Goal: Transaction & Acquisition: Purchase product/service

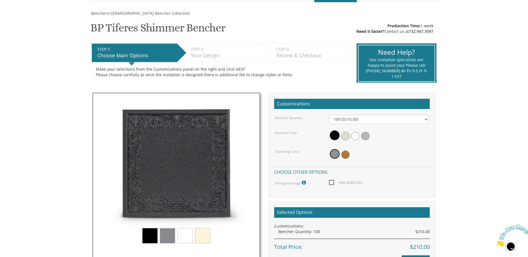
scroll to position [84, 0]
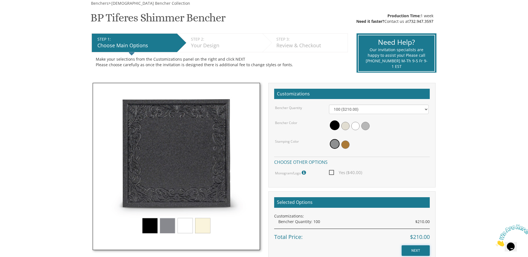
click at [421, 252] on input "NEXT" at bounding box center [416, 251] width 28 height 11
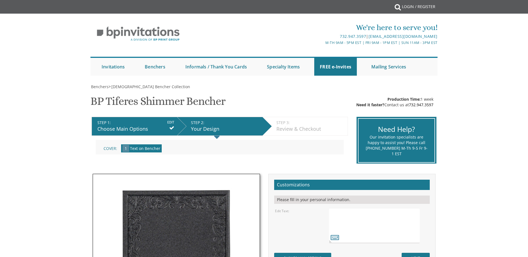
click at [356, 219] on textarea at bounding box center [374, 225] width 91 height 35
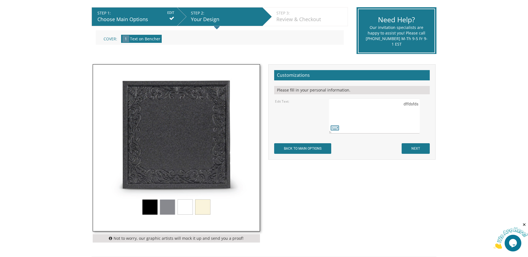
scroll to position [111, 0]
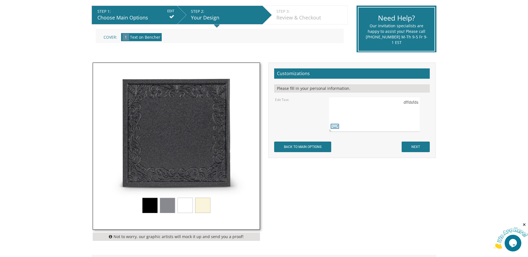
type textarea "dffdsfds"
click at [425, 147] on input "NEXT" at bounding box center [416, 147] width 28 height 11
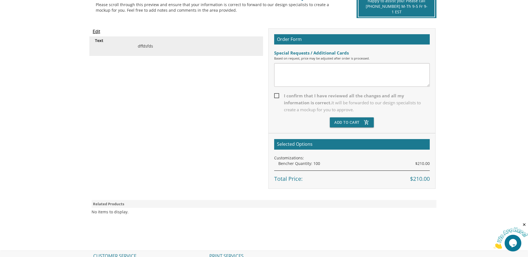
scroll to position [139, 0]
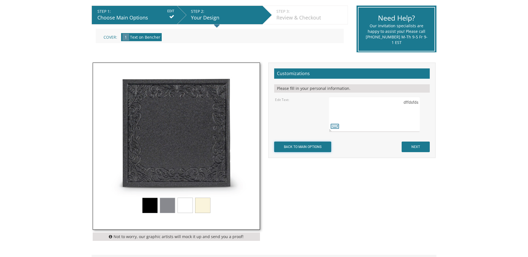
click at [288, 146] on input "BACK TO MAIN OPTIONS" at bounding box center [302, 147] width 57 height 11
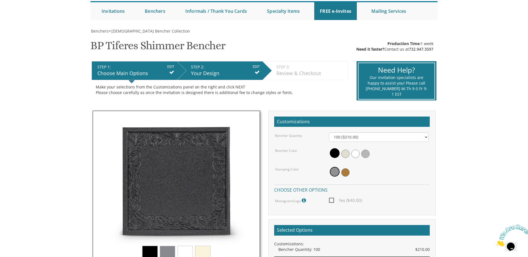
scroll to position [111, 0]
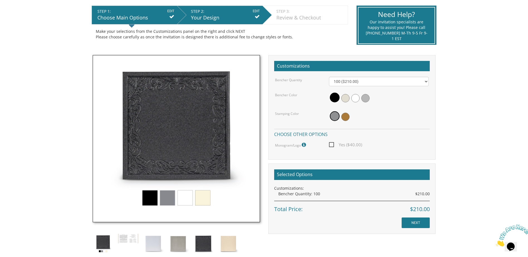
click at [331, 144] on span "Yes ($40.00)" at bounding box center [345, 144] width 33 height 7
click at [331, 144] on input "Yes ($40.00)" at bounding box center [331, 145] width 4 height 4
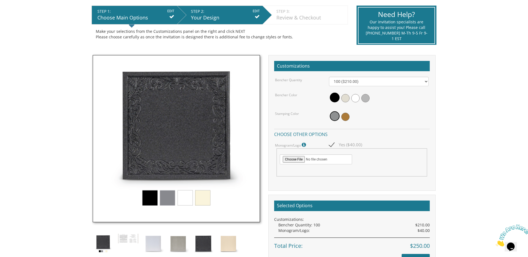
click at [333, 145] on span "Yes ($40.00)" at bounding box center [345, 144] width 33 height 7
click at [333, 145] on input "Yes ($40.00)" at bounding box center [331, 145] width 4 height 4
checkbox input "false"
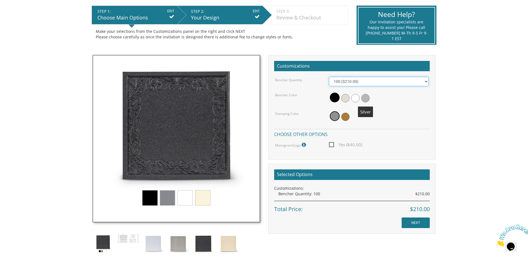
click at [365, 85] on select "100 ($210.00) 200 ($420.00) 300 ($630.00) 400 ($840.00) 500 ($1,050.00)" at bounding box center [379, 81] width 100 height 9
click at [329, 49] on div "STEP 1: EDIT Choose Main Options STEP 2: EDIT Your Design STEP 3: EDIT Review &…" at bounding box center [219, 26] width 265 height 48
click at [348, 83] on select "100 ($210.00) 200 ($420.00) 300 ($630.00) 400 ($840.00) 500 ($1,050.00)" at bounding box center [379, 81] width 100 height 9
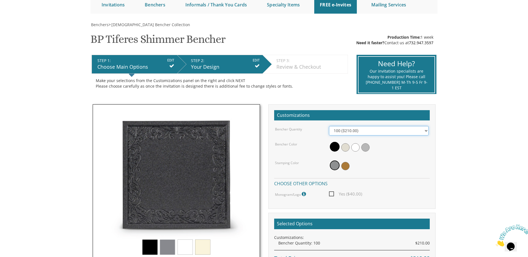
scroll to position [0, 0]
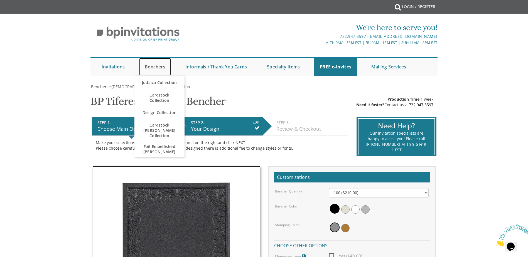
click at [150, 68] on link "Benchers" at bounding box center [155, 67] width 32 height 18
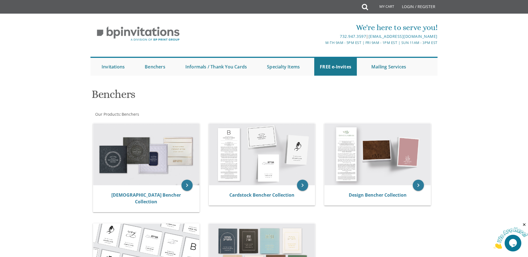
scroll to position [84, 0]
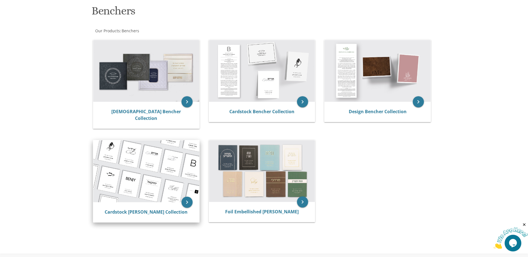
click at [169, 178] on img at bounding box center [146, 171] width 106 height 62
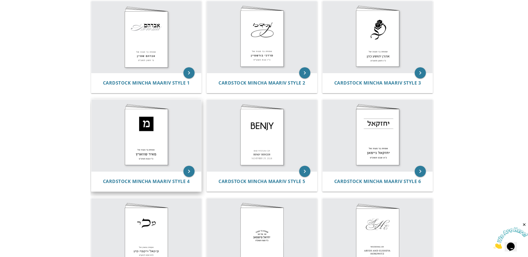
scroll to position [279, 0]
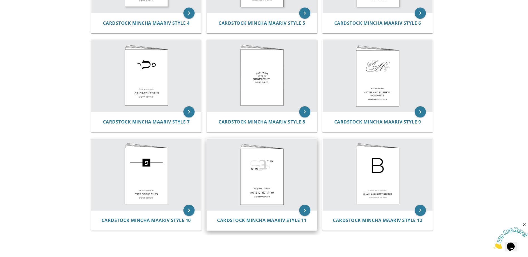
click at [262, 172] on img at bounding box center [262, 175] width 110 height 72
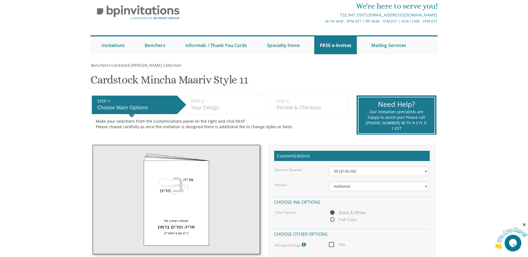
scroll to position [28, 0]
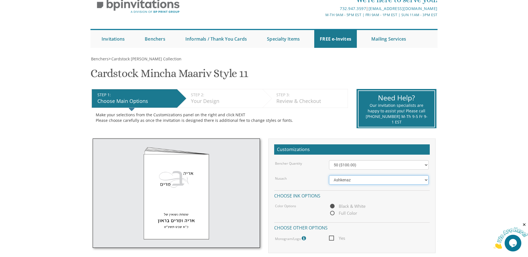
click at [346, 179] on select "Ashkenaz Edut Mizrach Sefard" at bounding box center [379, 179] width 100 height 9
select select "Sefard"
click at [329, 175] on select "Ashkenaz Edut Mizrach Sefard" at bounding box center [379, 179] width 100 height 9
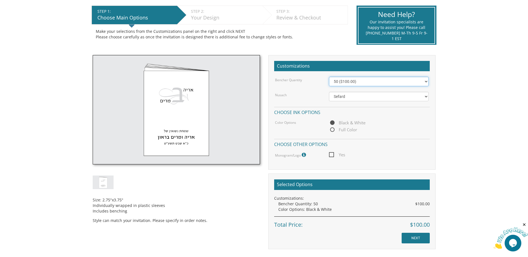
click at [358, 79] on select "50 ($100.00) 60 ($120.00) 70 ($140.00) 80 ($160.00) 90 ($180.00) 100 ($200.00) …" at bounding box center [379, 81] width 100 height 9
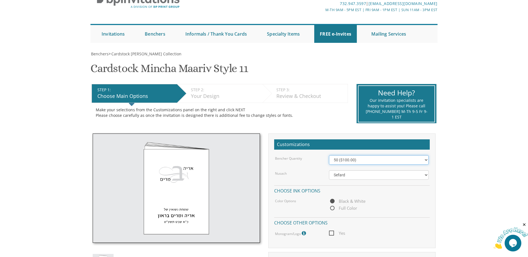
scroll to position [28, 0]
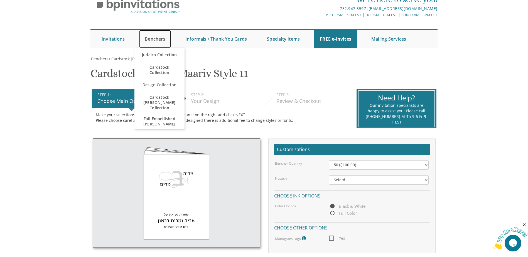
click at [155, 36] on link "Benchers" at bounding box center [155, 39] width 32 height 18
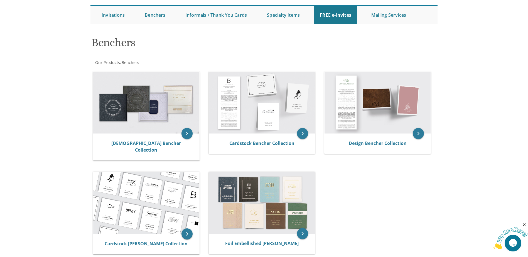
scroll to position [49, 0]
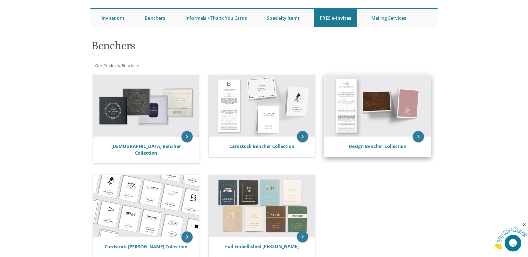
click at [379, 119] on img at bounding box center [378, 106] width 106 height 62
click at [417, 137] on icon "keyboard_arrow_right" at bounding box center [418, 136] width 11 height 11
click at [379, 100] on img at bounding box center [378, 106] width 106 height 62
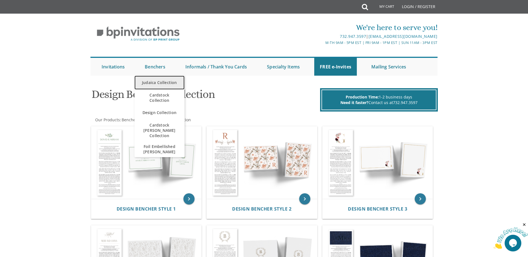
click at [153, 83] on link "Judaica Collection" at bounding box center [160, 83] width 50 height 14
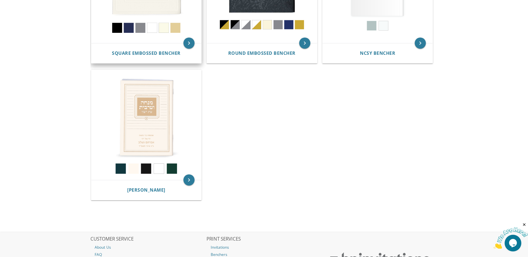
scroll to position [334, 0]
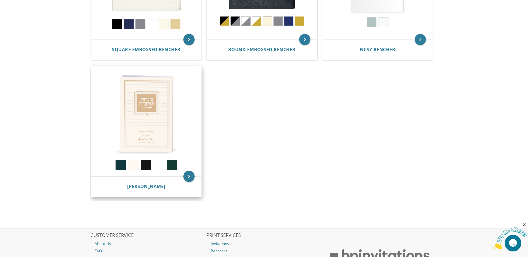
click at [163, 126] on img at bounding box center [146, 122] width 110 height 110
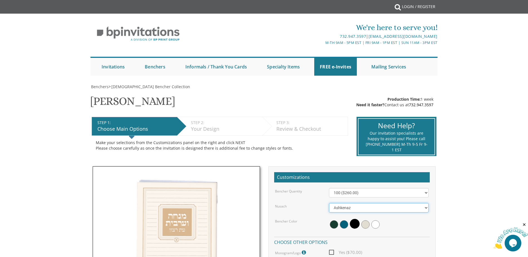
click at [375, 211] on select "Ashkenaz [PERSON_NAME]" at bounding box center [379, 207] width 100 height 9
select select "Sefard"
click at [329, 203] on select "Ashkenaz [PERSON_NAME]" at bounding box center [379, 207] width 100 height 9
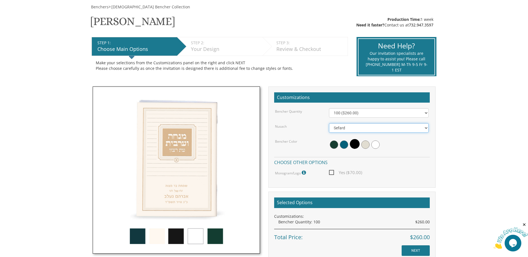
scroll to position [84, 0]
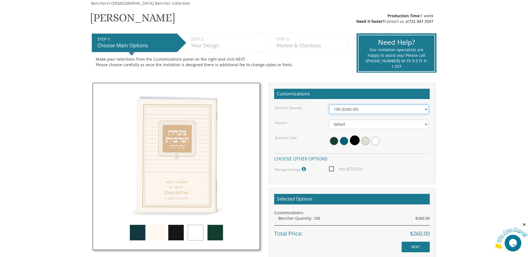
click at [349, 111] on select "100 ($260.00) 200 ($520.00) 300 ($780.00) 400 ($1,040.00) 500 ($1,300.00)" at bounding box center [379, 109] width 100 height 9
click at [330, 70] on div "Make your selections from the Customizations panel on the right and click NEXT …" at bounding box center [220, 61] width 257 height 19
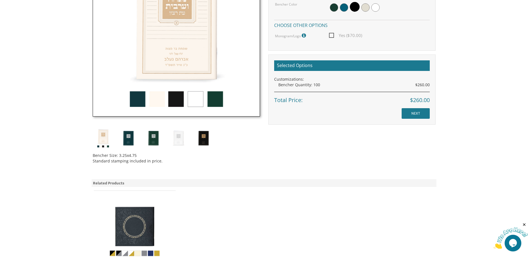
scroll to position [223, 0]
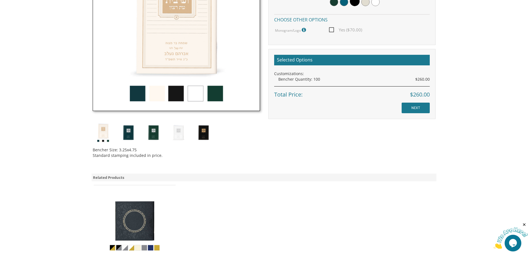
click at [135, 223] on img at bounding box center [134, 226] width 65 height 65
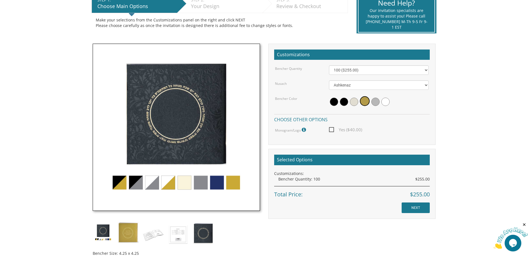
scroll to position [195, 0]
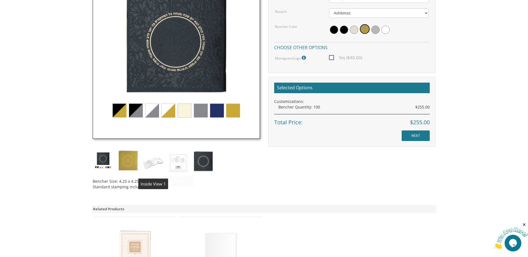
click at [157, 160] on img at bounding box center [153, 162] width 21 height 25
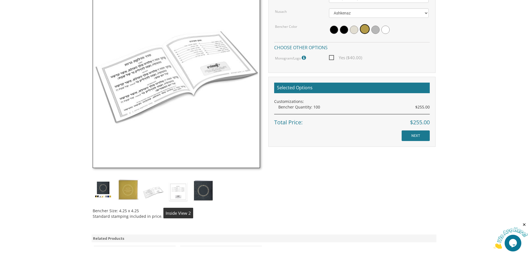
click at [178, 194] on img at bounding box center [178, 191] width 21 height 25
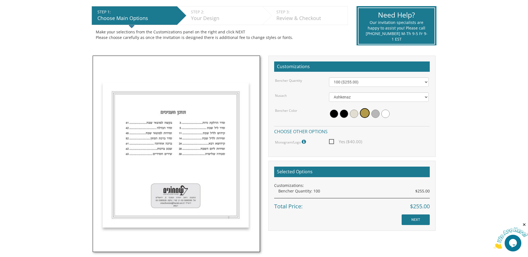
scroll to position [111, 0]
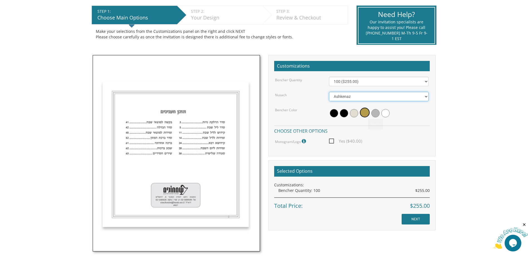
click at [364, 99] on select "Ashkenaz Edut Mizrach" at bounding box center [379, 96] width 100 height 9
click at [303, 108] on div "Bencher Color" at bounding box center [298, 110] width 54 height 6
